Goal: Find specific page/section: Find specific page/section

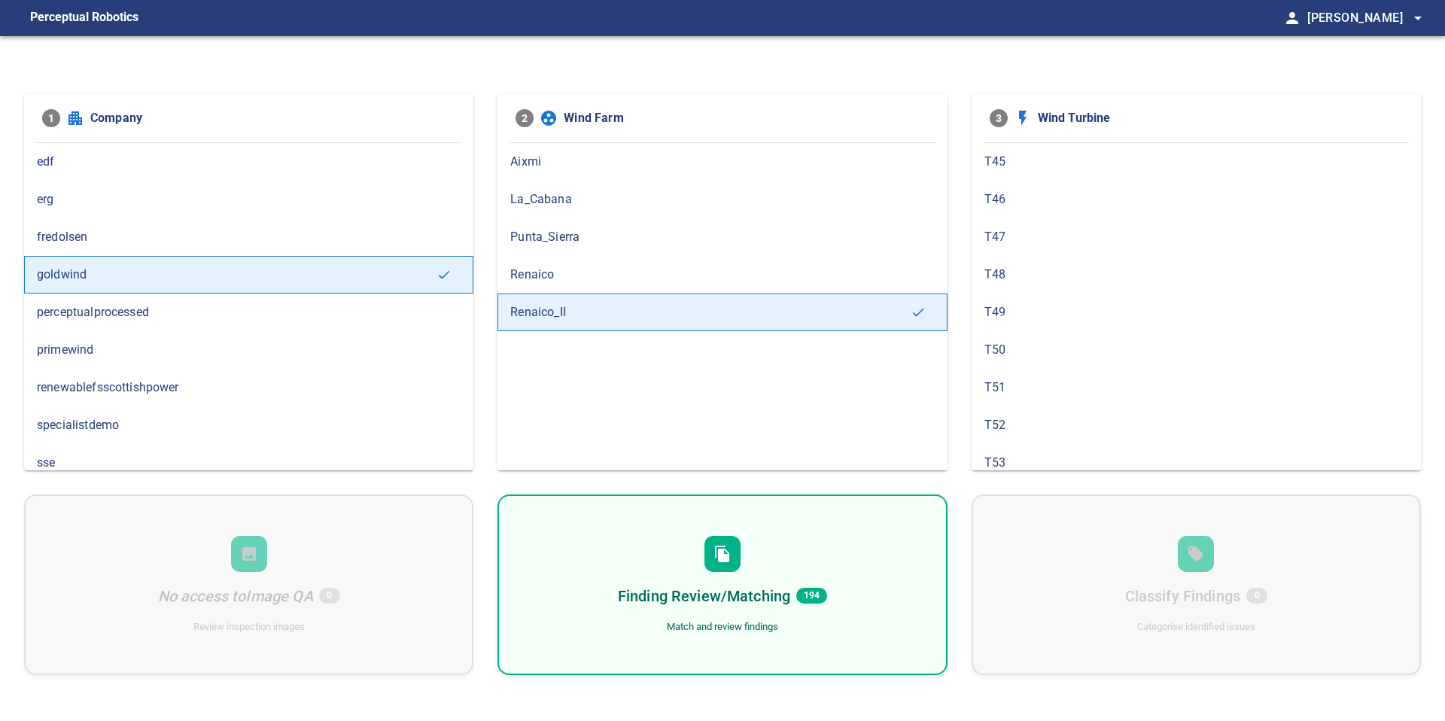
scroll to position [11, 0]
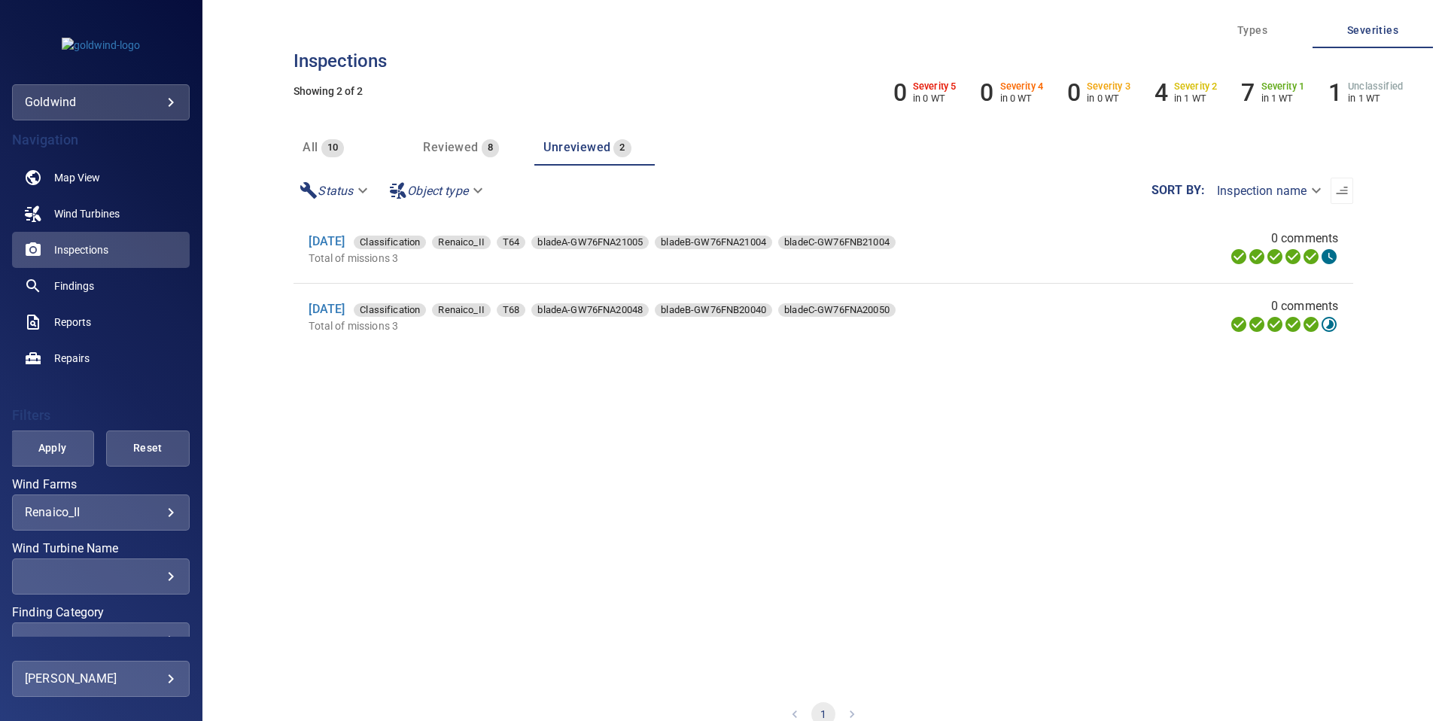
scroll to position [23, 0]
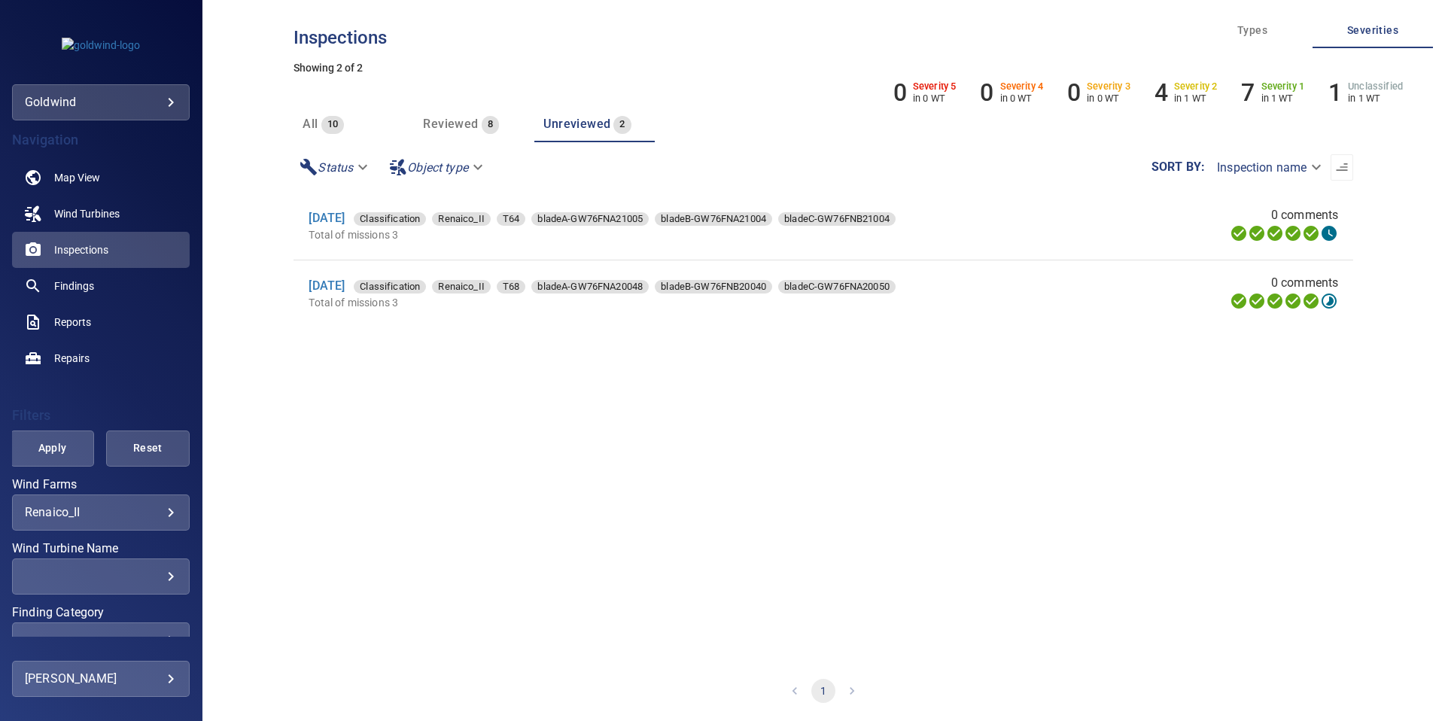
click at [469, 136] on button "Reviewed 8" at bounding box center [474, 124] width 120 height 36
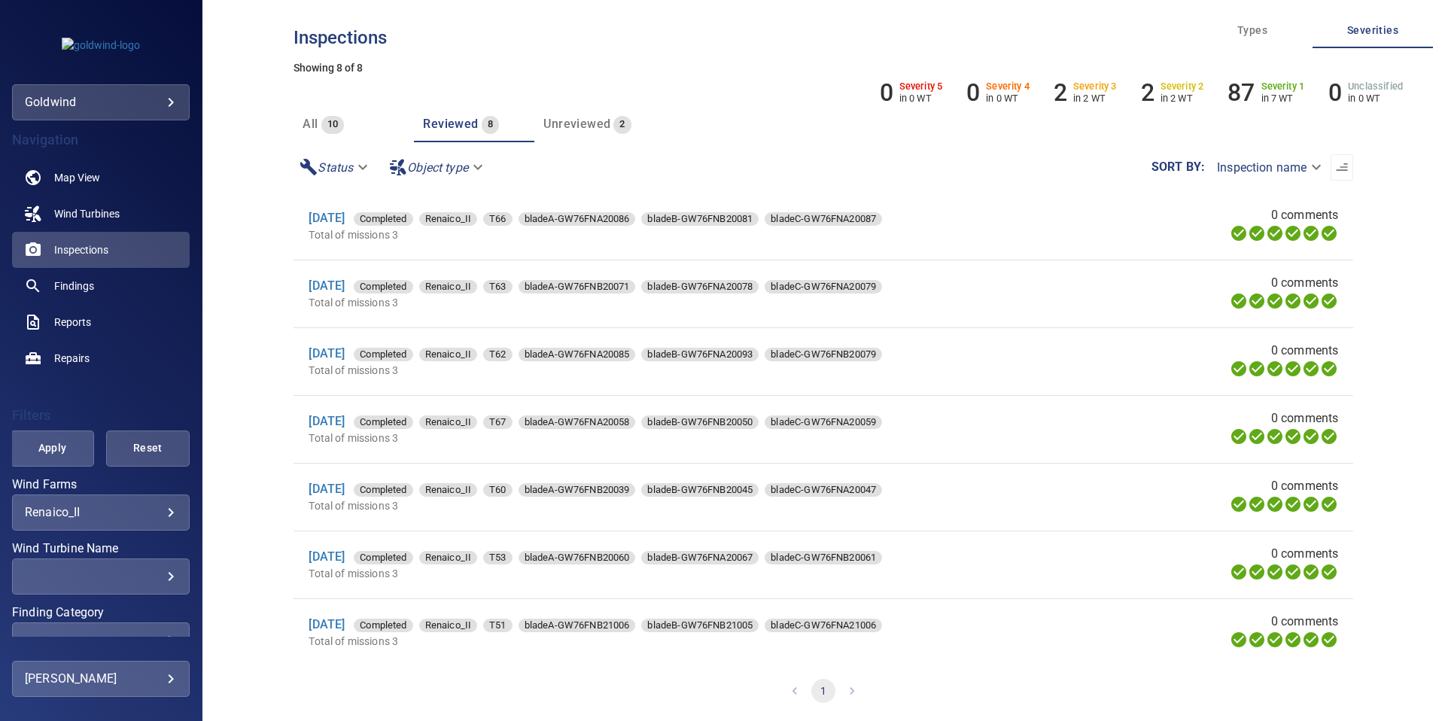
click at [568, 122] on span "Unreviewed" at bounding box center [576, 124] width 67 height 14
